Goal: Use online tool/utility: Utilize a website feature to perform a specific function

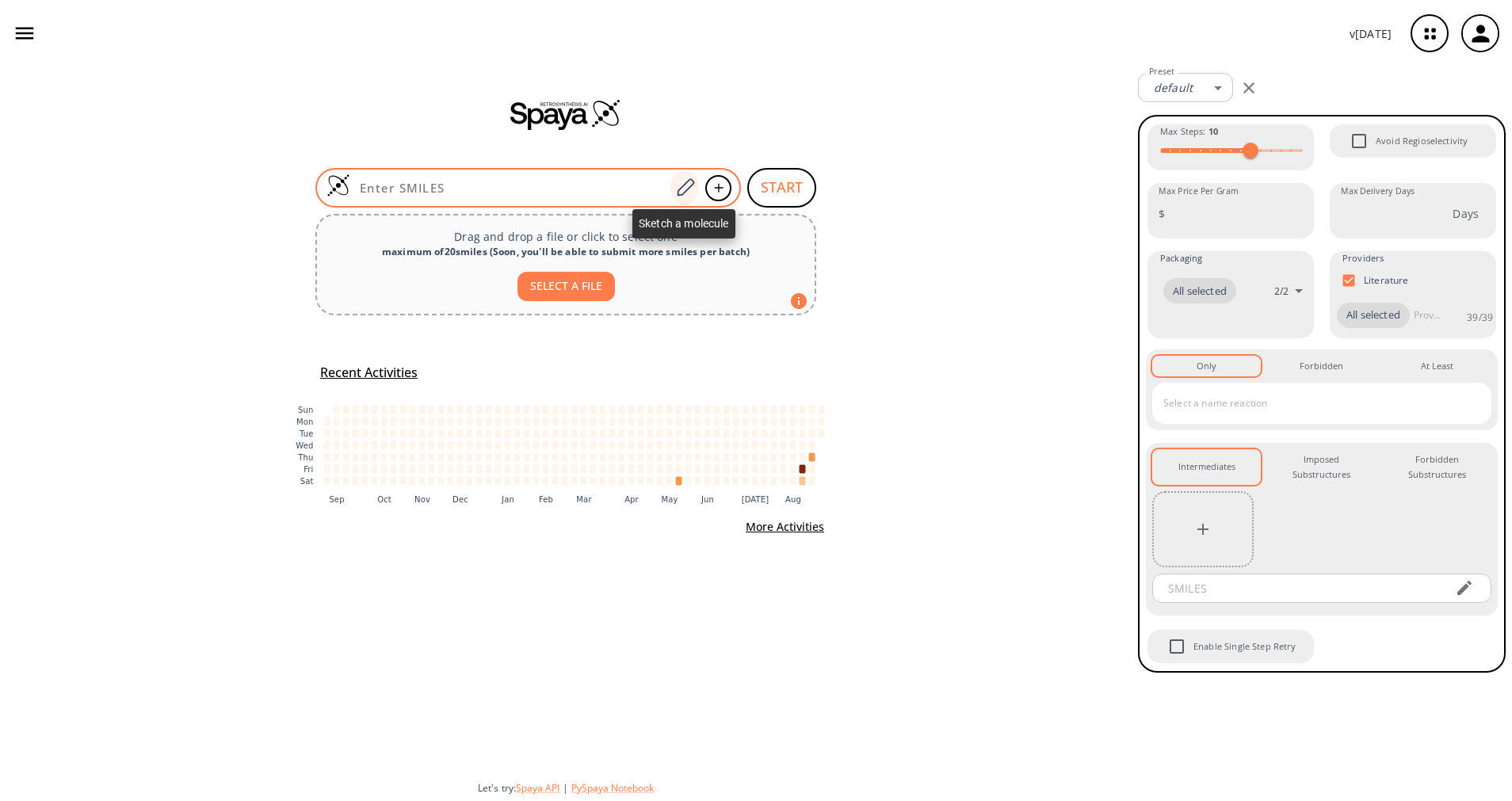
click at [684, 188] on icon at bounding box center [685, 188] width 22 height 21
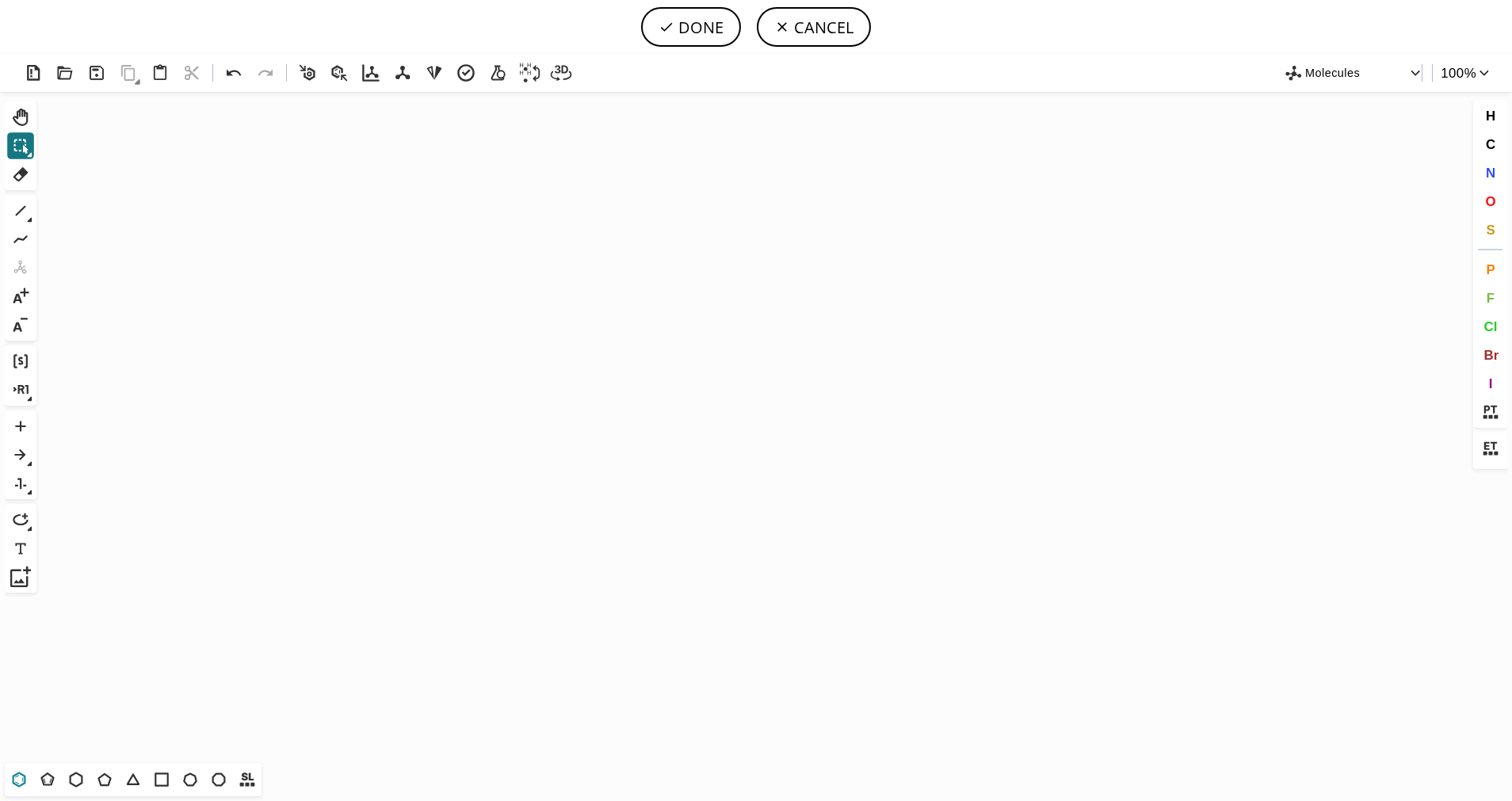
click at [26, 780] on icon at bounding box center [19, 779] width 13 height 15
click at [615, 370] on icon "Created with [PERSON_NAME] 2.3.0" at bounding box center [756, 427] width 1427 height 671
click at [45, 783] on icon at bounding box center [47, 781] width 8 height 5
click at [1483, 238] on button "S" at bounding box center [1490, 230] width 26 height 26
click at [669, 392] on tspan "S" at bounding box center [669, 392] width 8 height 12
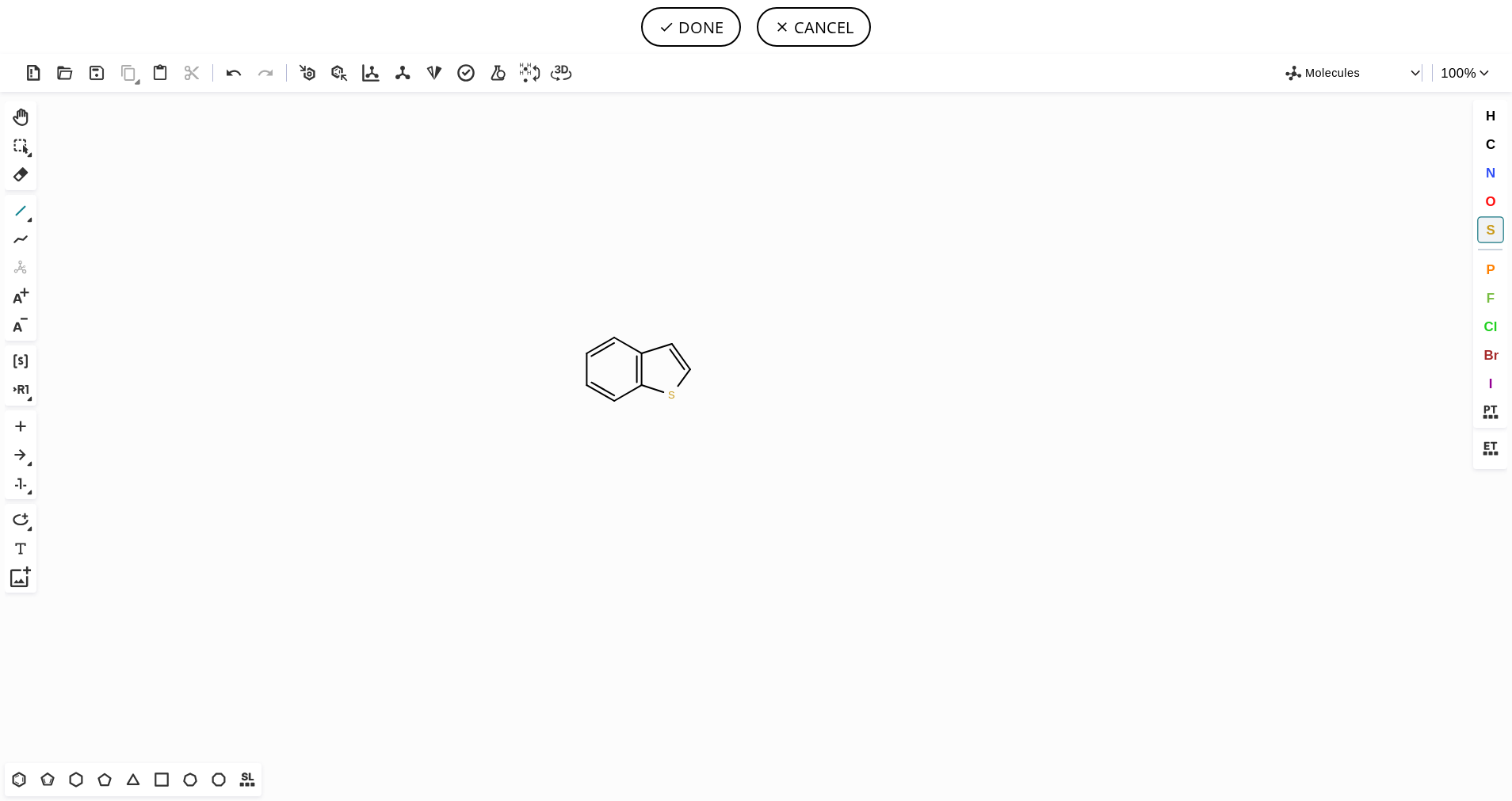
click at [18, 213] on icon at bounding box center [21, 211] width 10 height 10
click at [149, 786] on button "T" at bounding box center [162, 780] width 26 height 26
click at [1491, 198] on span "O" at bounding box center [1490, 201] width 10 height 15
click at [694, 270] on tspan "O" at bounding box center [695, 270] width 8 height 12
click at [713, 29] on button "DONE" at bounding box center [691, 27] width 100 height 40
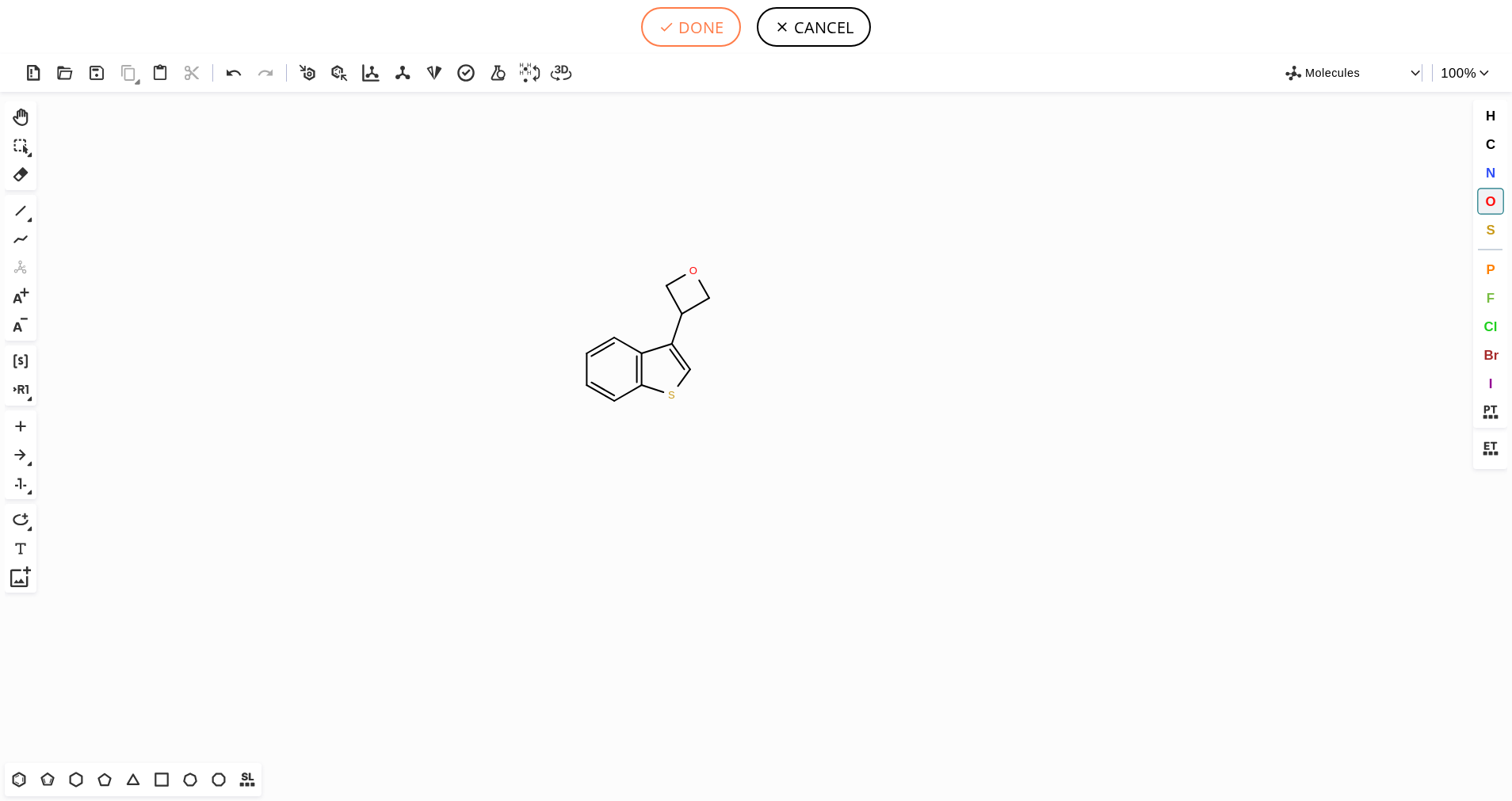
type input "C1C=CC2SC=C(C3COC3)C=2C=1"
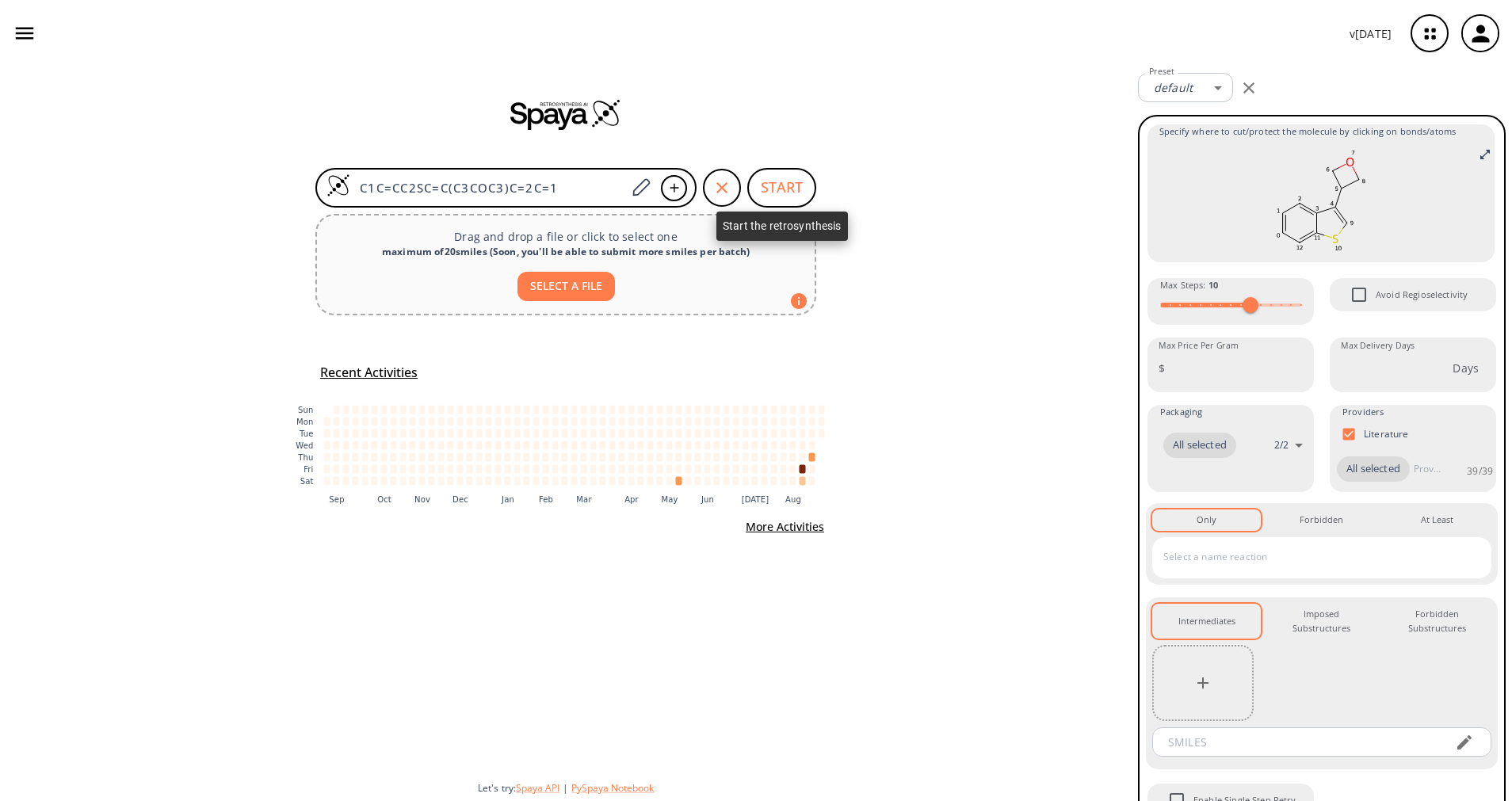
click at [782, 183] on button "START" at bounding box center [781, 188] width 69 height 40
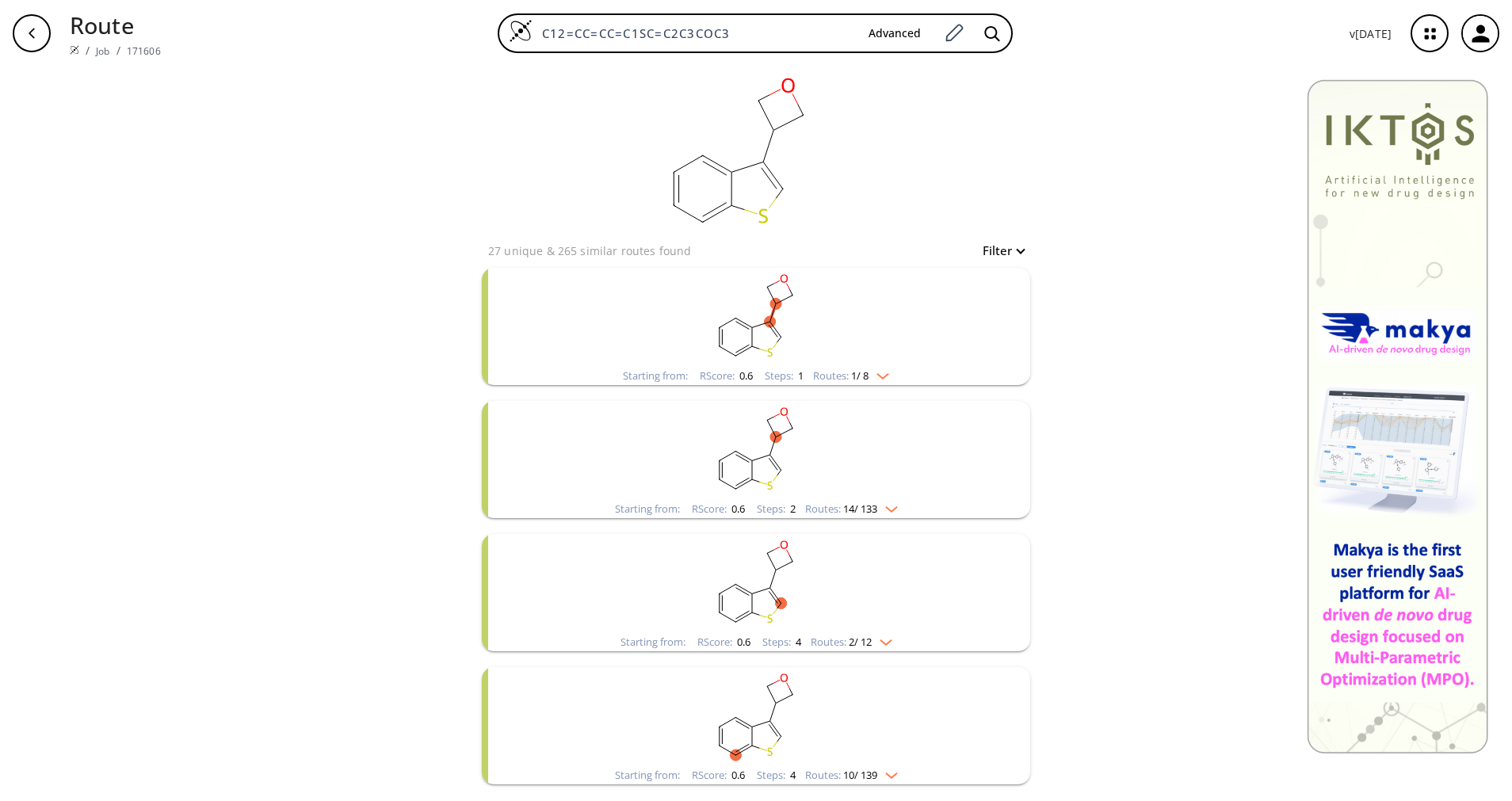
click at [879, 377] on img "clusters" at bounding box center [879, 373] width 21 height 12
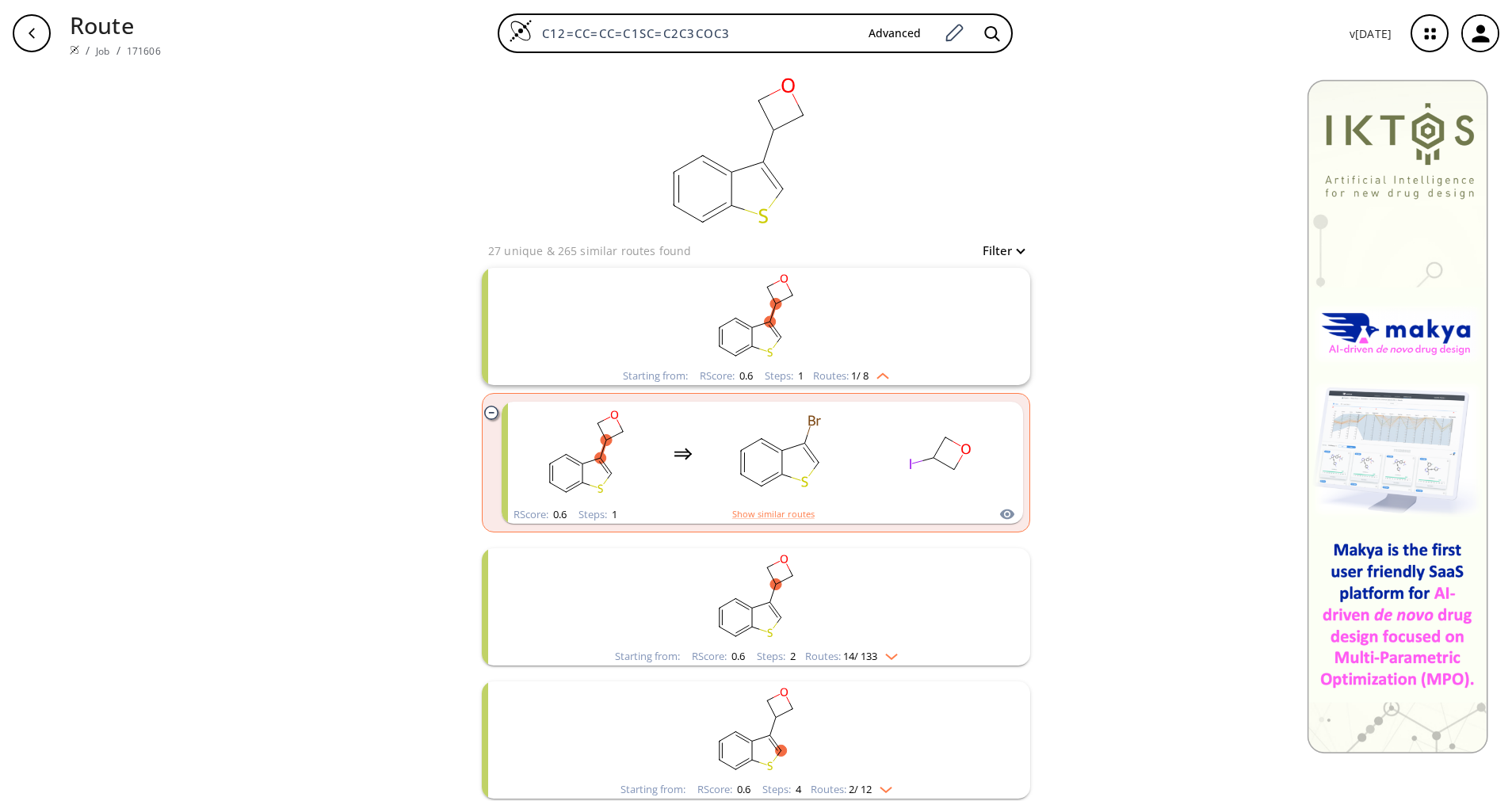
scroll to position [119, 0]
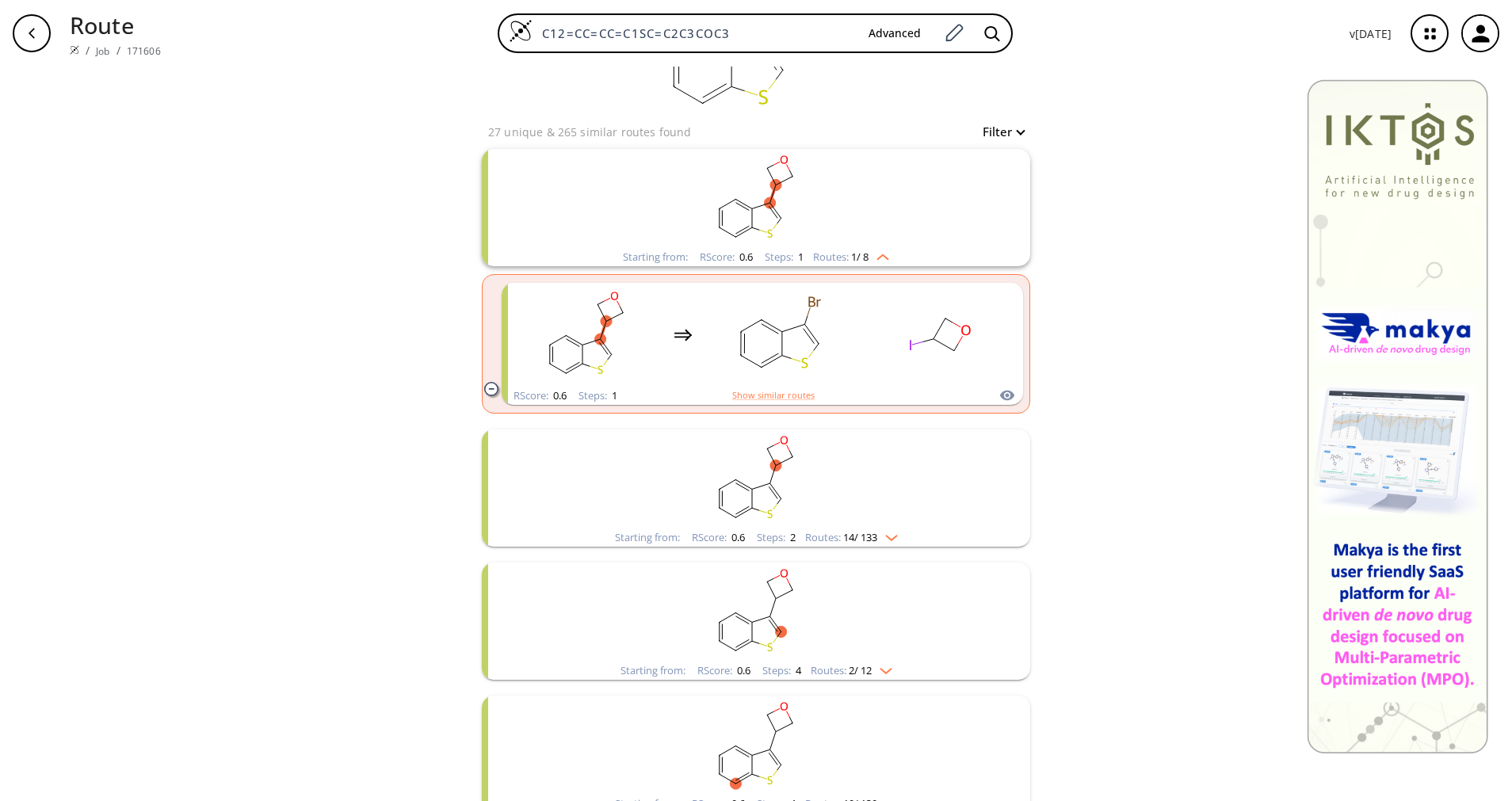
click at [904, 536] on div "Starting from: RScore : 0.6 Steps : 2 Routes: 14 / 133" at bounding box center [756, 537] width 306 height 18
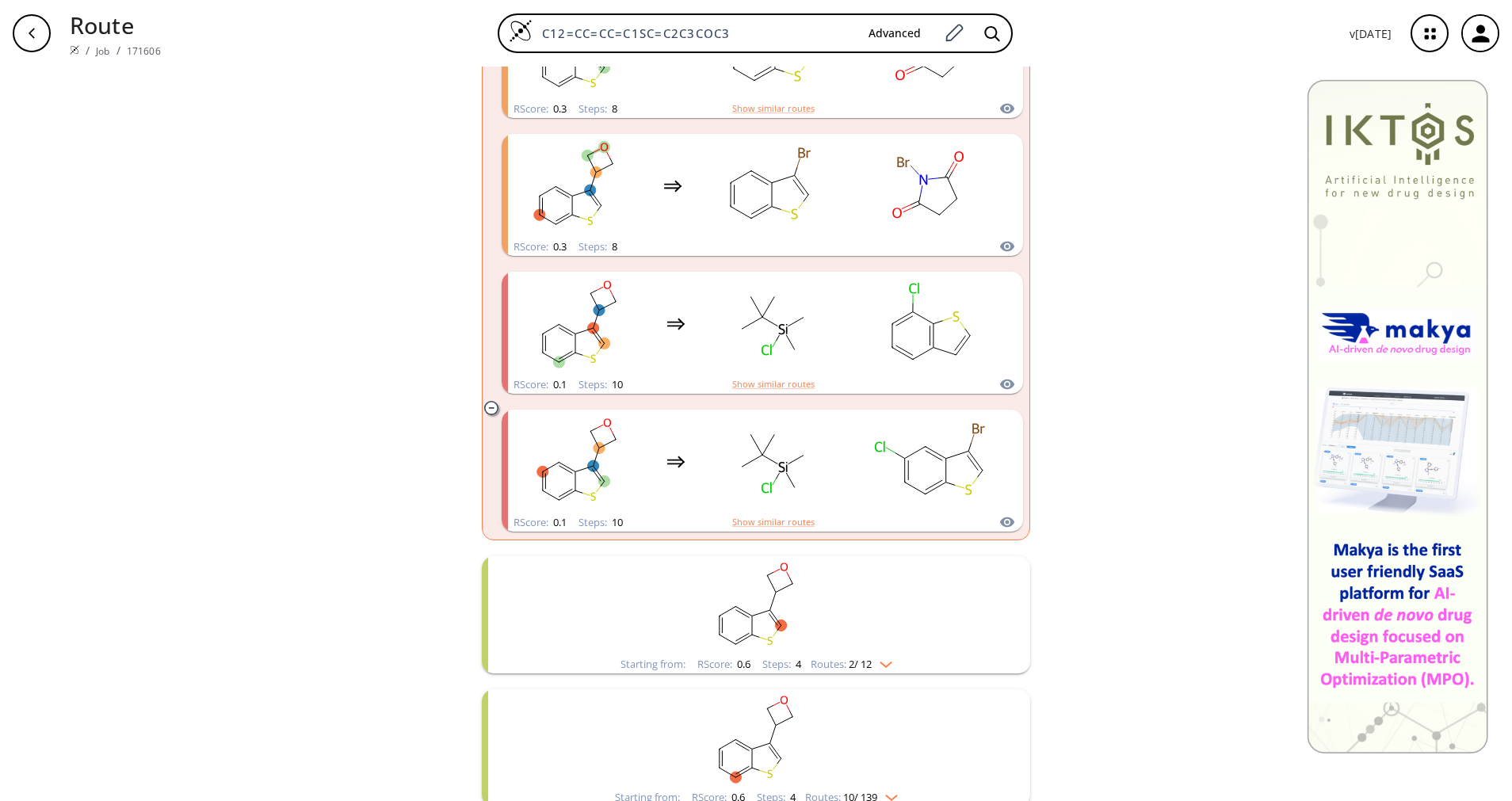
scroll to position [2080, 0]
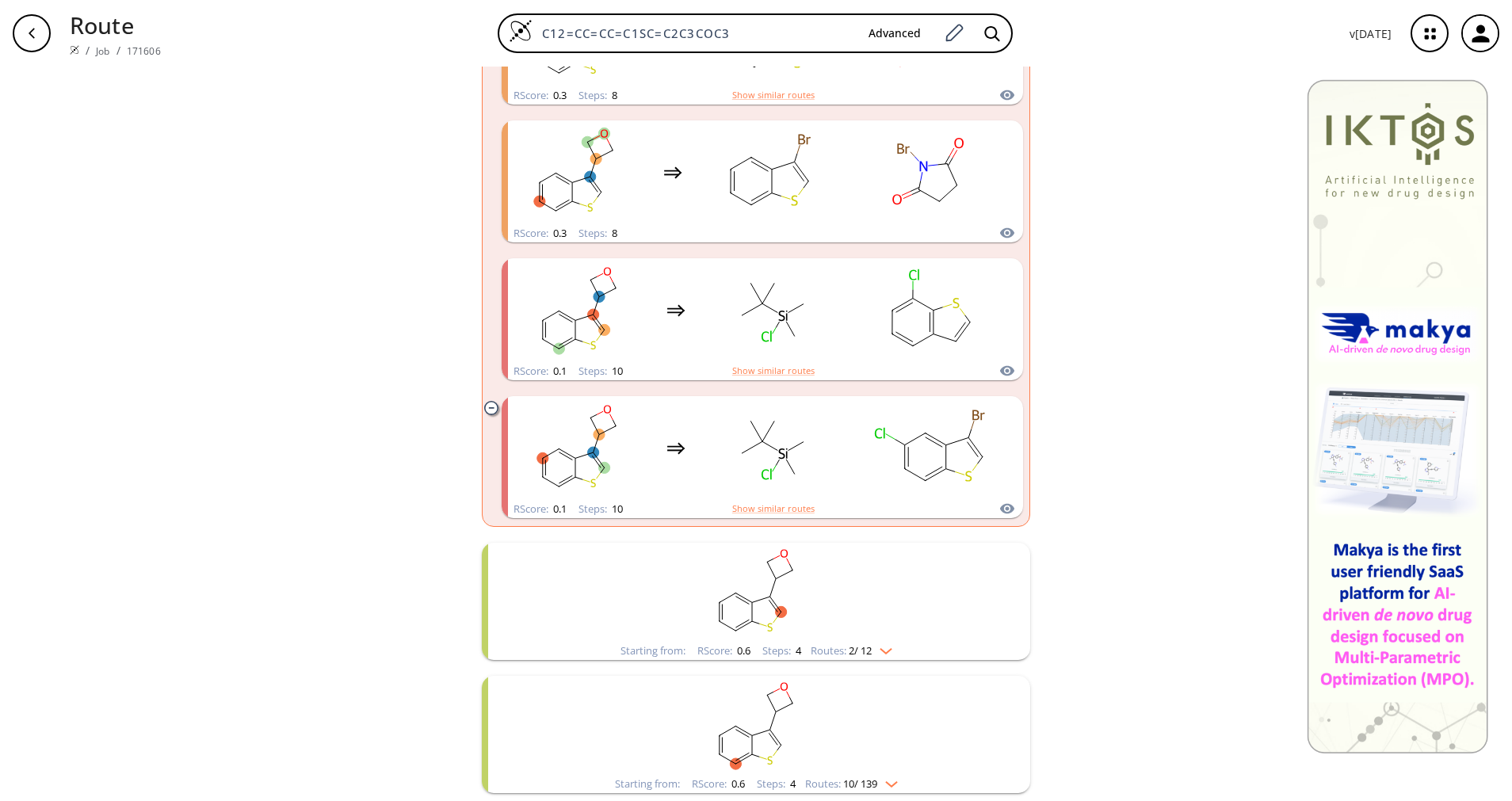
click at [852, 646] on span "2 / 12" at bounding box center [860, 651] width 23 height 10
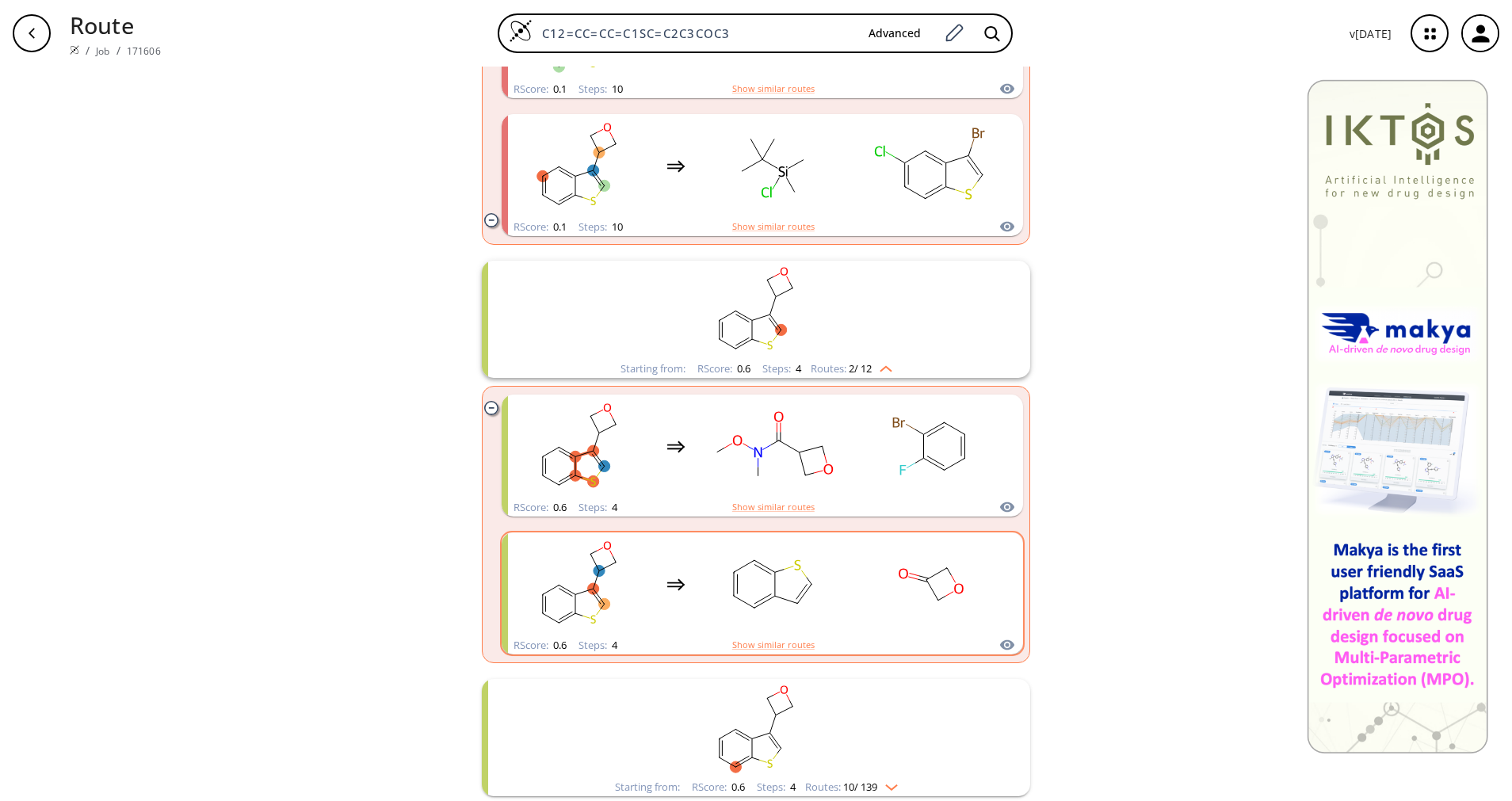
scroll to position [2364, 0]
click at [855, 770] on rect "clusters" at bounding box center [756, 725] width 412 height 99
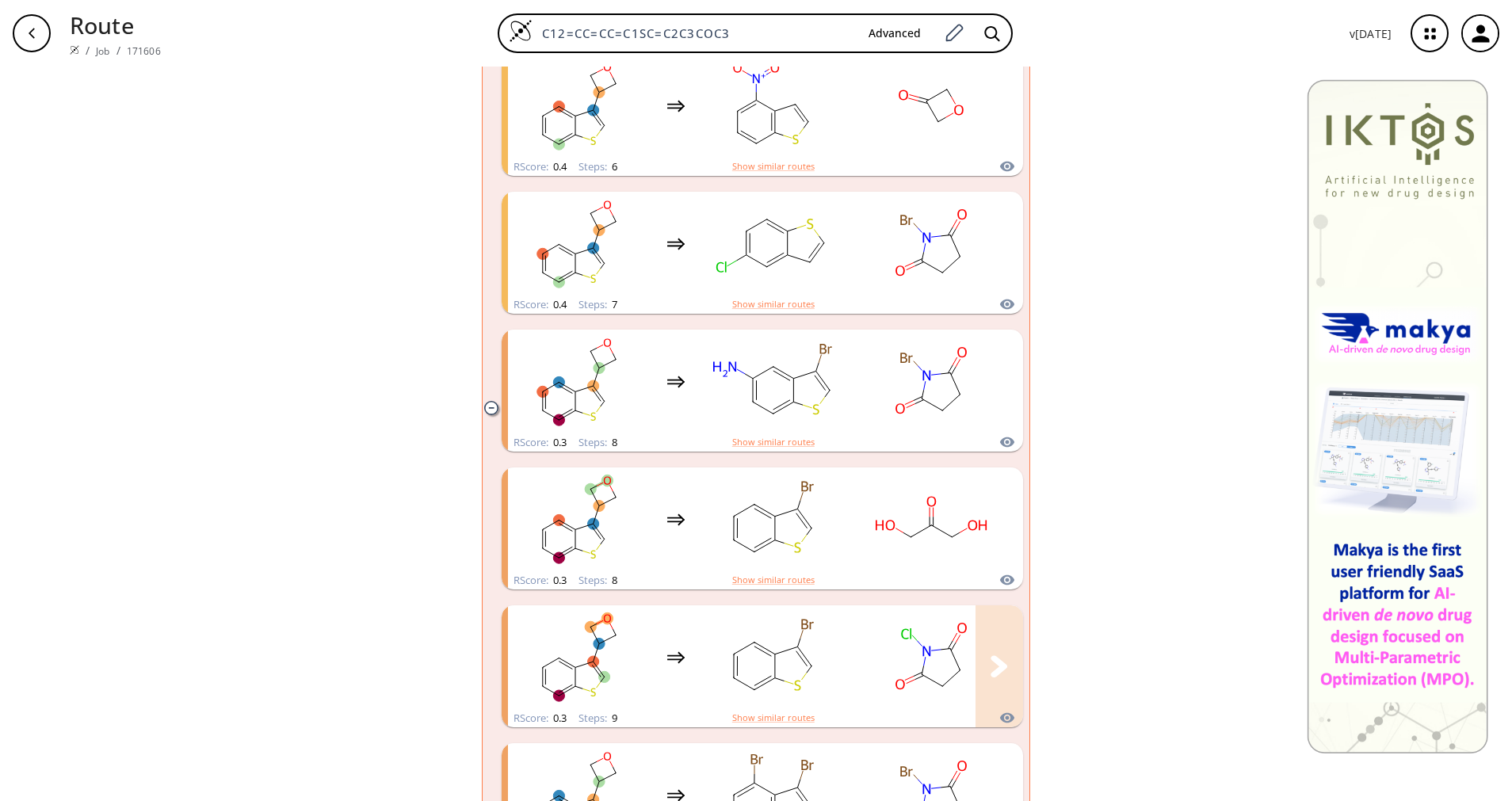
scroll to position [3753, 0]
